Goal: Navigation & Orientation: Find specific page/section

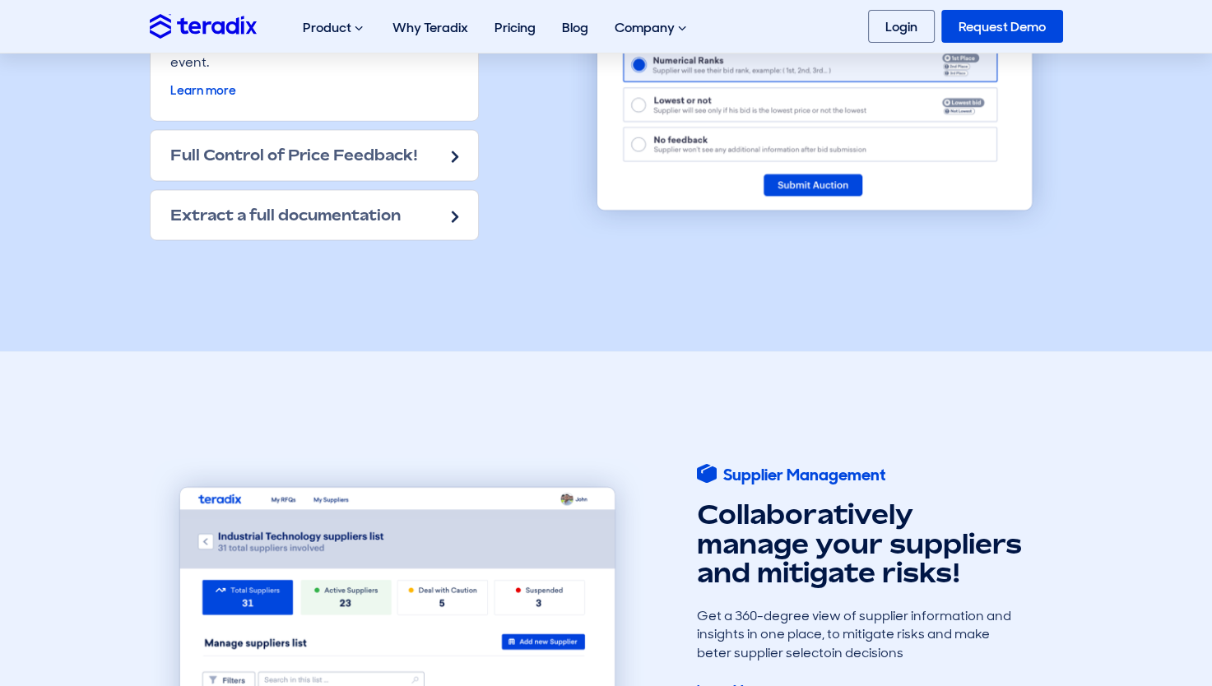
scroll to position [2881, 0]
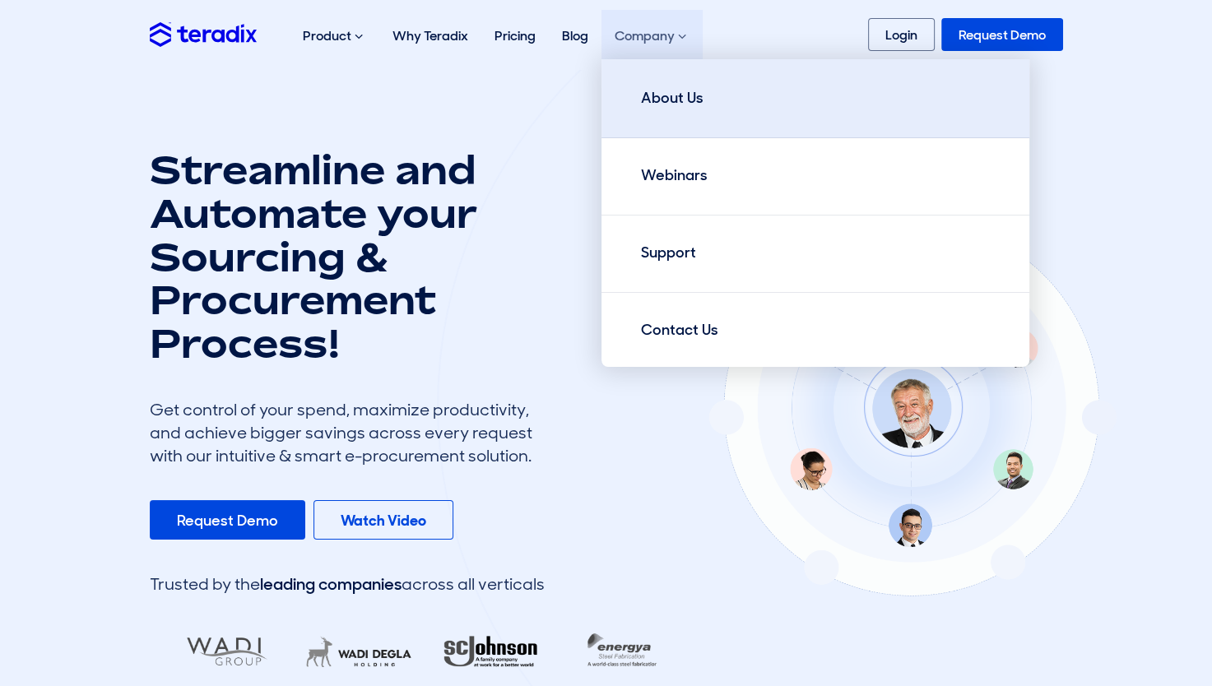
click at [682, 114] on link "About Us" at bounding box center [816, 98] width 428 height 79
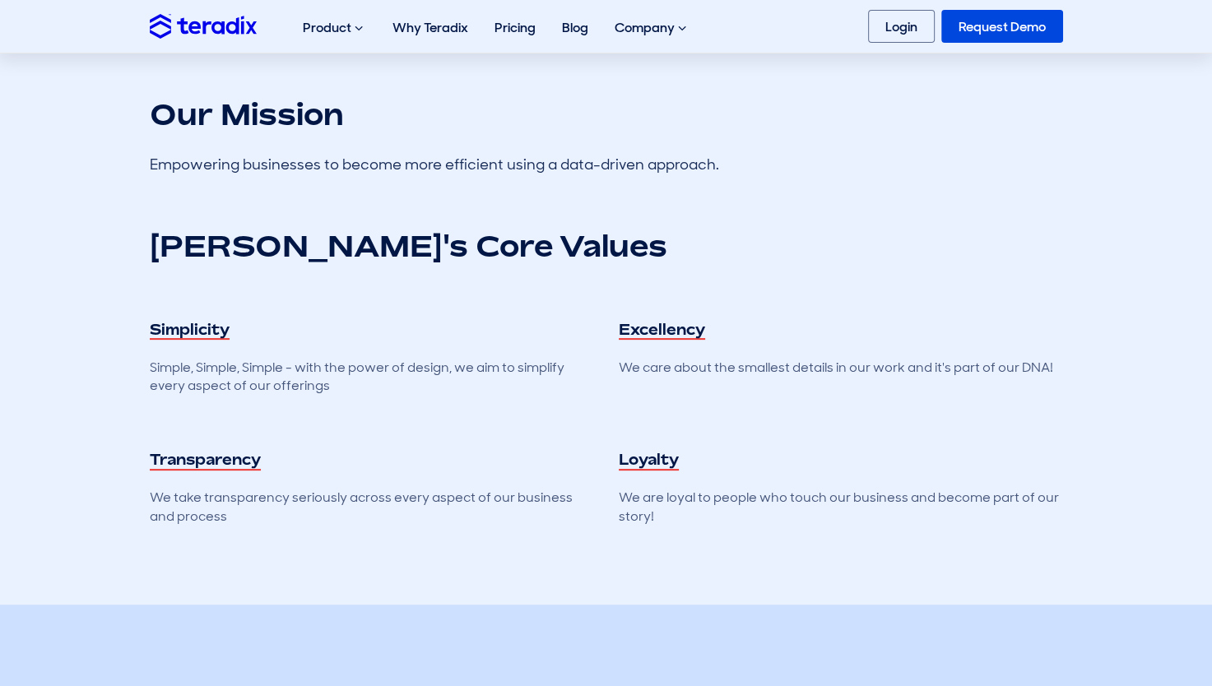
scroll to position [329, 0]
